Goal: Navigation & Orientation: Find specific page/section

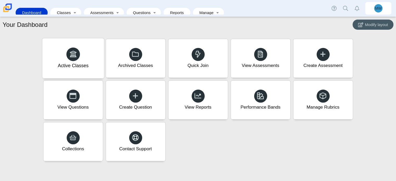
click at [87, 67] on div "Active Classes" at bounding box center [73, 58] width 62 height 40
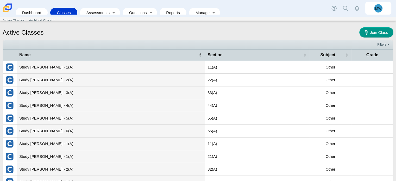
click at [34, 169] on td "Study Hall - Willoughby - 2(A)" at bounding box center [111, 169] width 188 height 13
click at [26, 9] on link "Dashboard" at bounding box center [31, 13] width 27 height 10
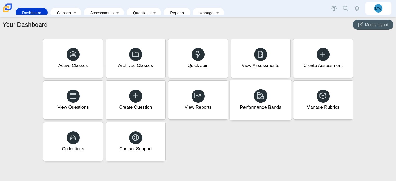
click at [254, 97] on div "Performance Bands" at bounding box center [261, 100] width 62 height 40
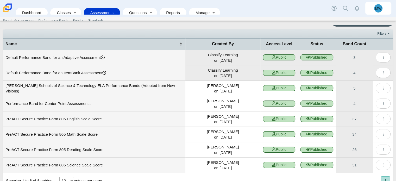
scroll to position [18, 0]
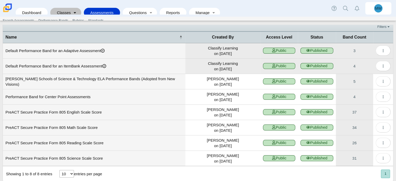
click at [76, 10] on link "Toggle expanded" at bounding box center [74, 13] width 7 height 10
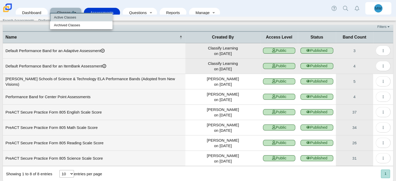
click at [72, 18] on link "Active Classes" at bounding box center [81, 18] width 62 height 8
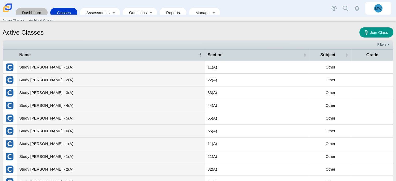
click at [35, 8] on link "Dashboard" at bounding box center [31, 13] width 27 height 10
